Goal: Information Seeking & Learning: Learn about a topic

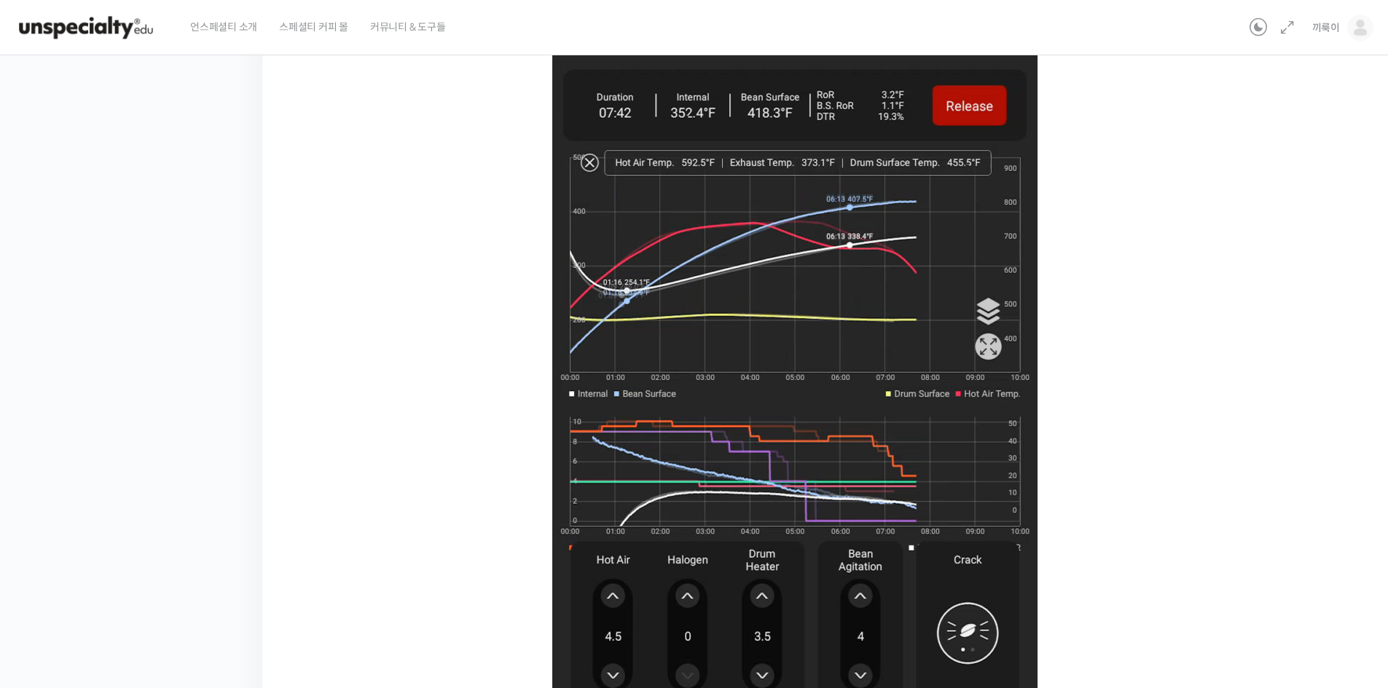
scroll to position [845, 0]
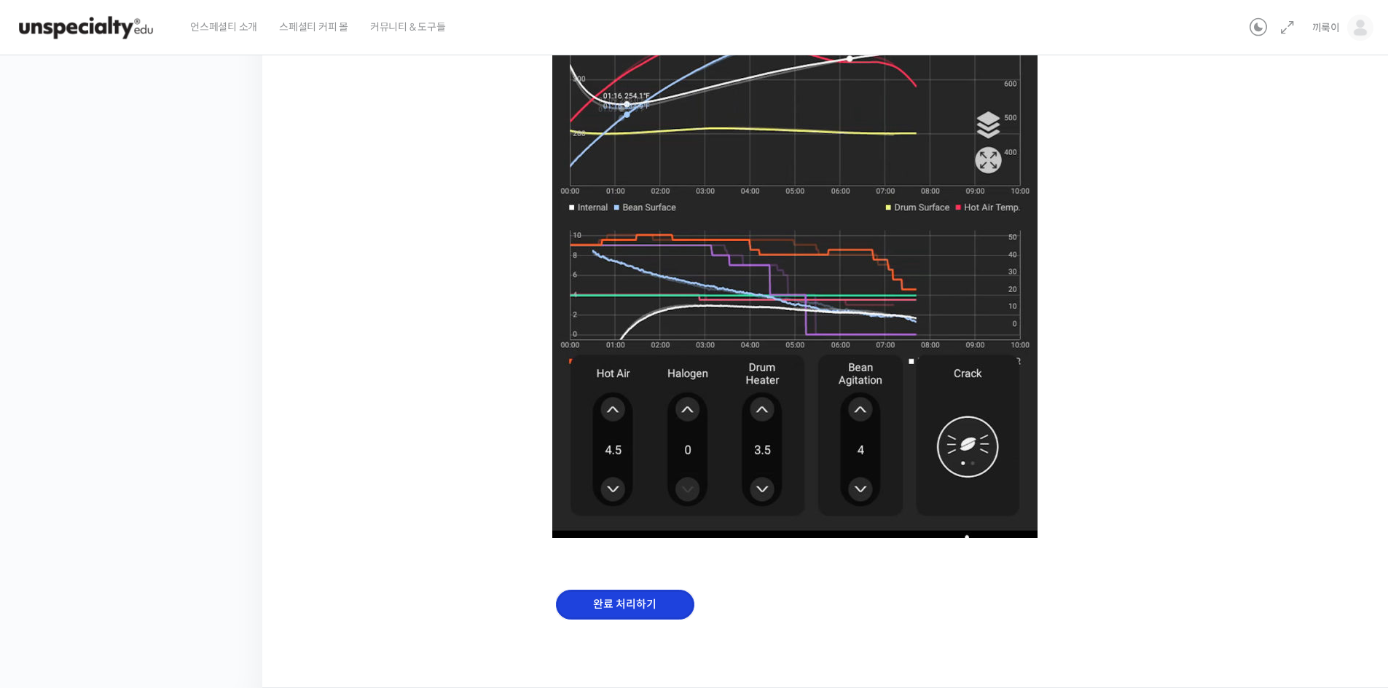
click at [652, 613] on input "완료 처리하기" at bounding box center [625, 605] width 138 height 30
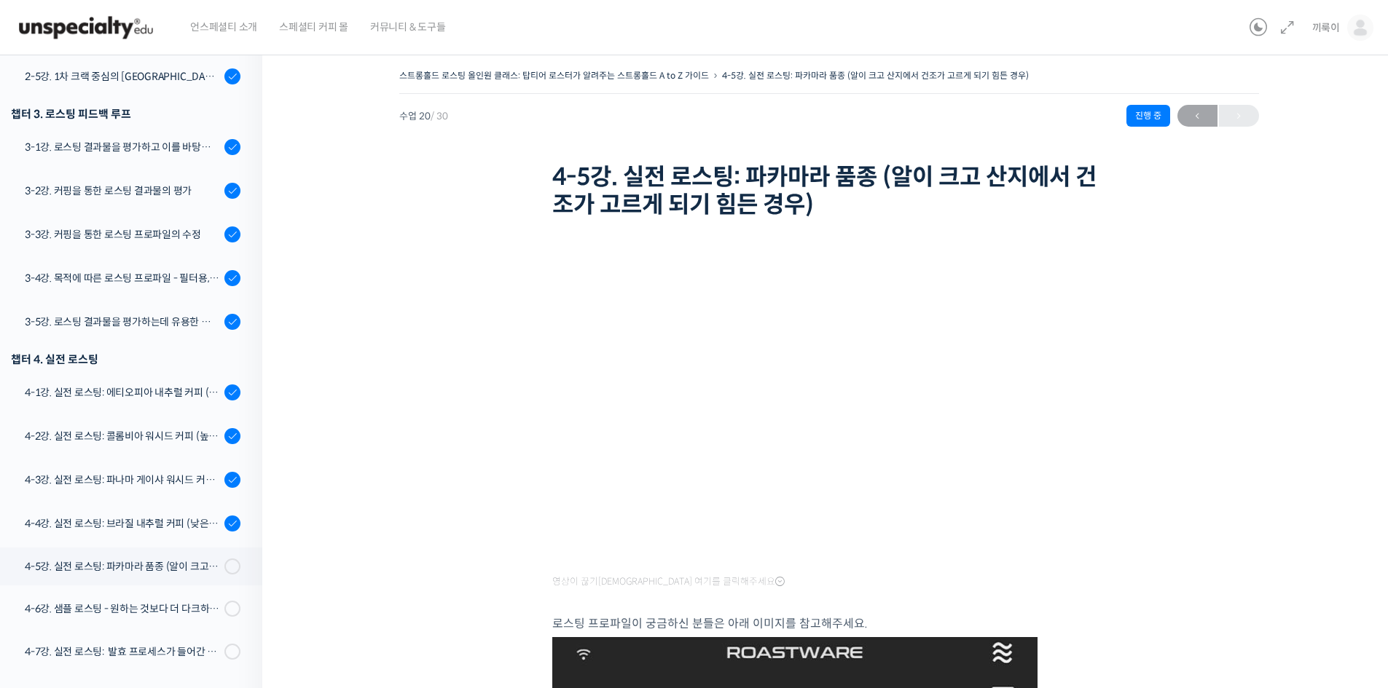
scroll to position [656, 0]
click at [119, 480] on div "4-3강. 실전 로스팅: 파나마 게이샤 워시드 커피 (플레이버 프로파일이 로스팅하기 까다로운 경우)" at bounding box center [122, 479] width 195 height 16
